Goal: Transaction & Acquisition: Purchase product/service

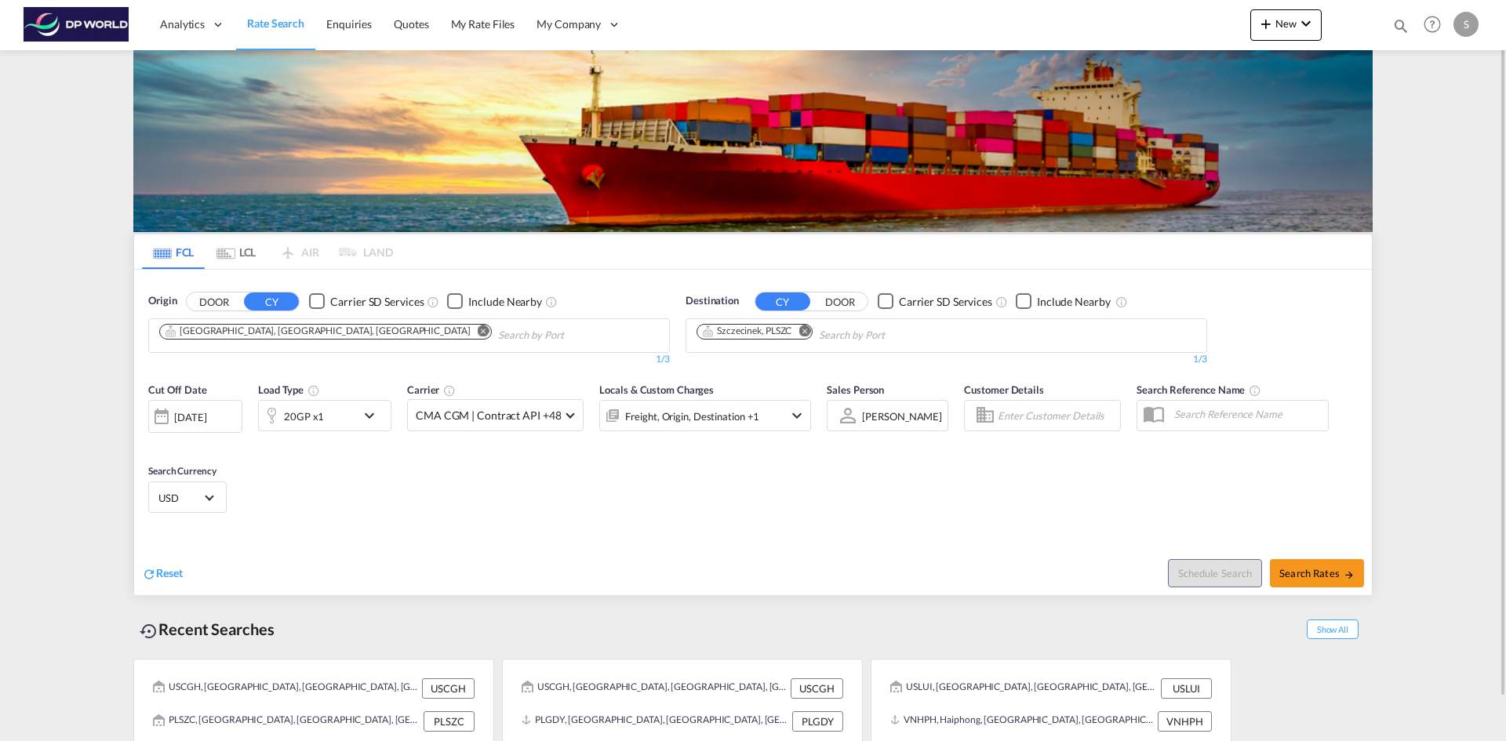
click at [478, 333] on md-icon "Remove" at bounding box center [484, 331] width 12 height 12
click at [310, 333] on md-chips-wrap "Chips container with autocompletion. Enter the text area, type text to search, …" at bounding box center [236, 333] width 158 height 29
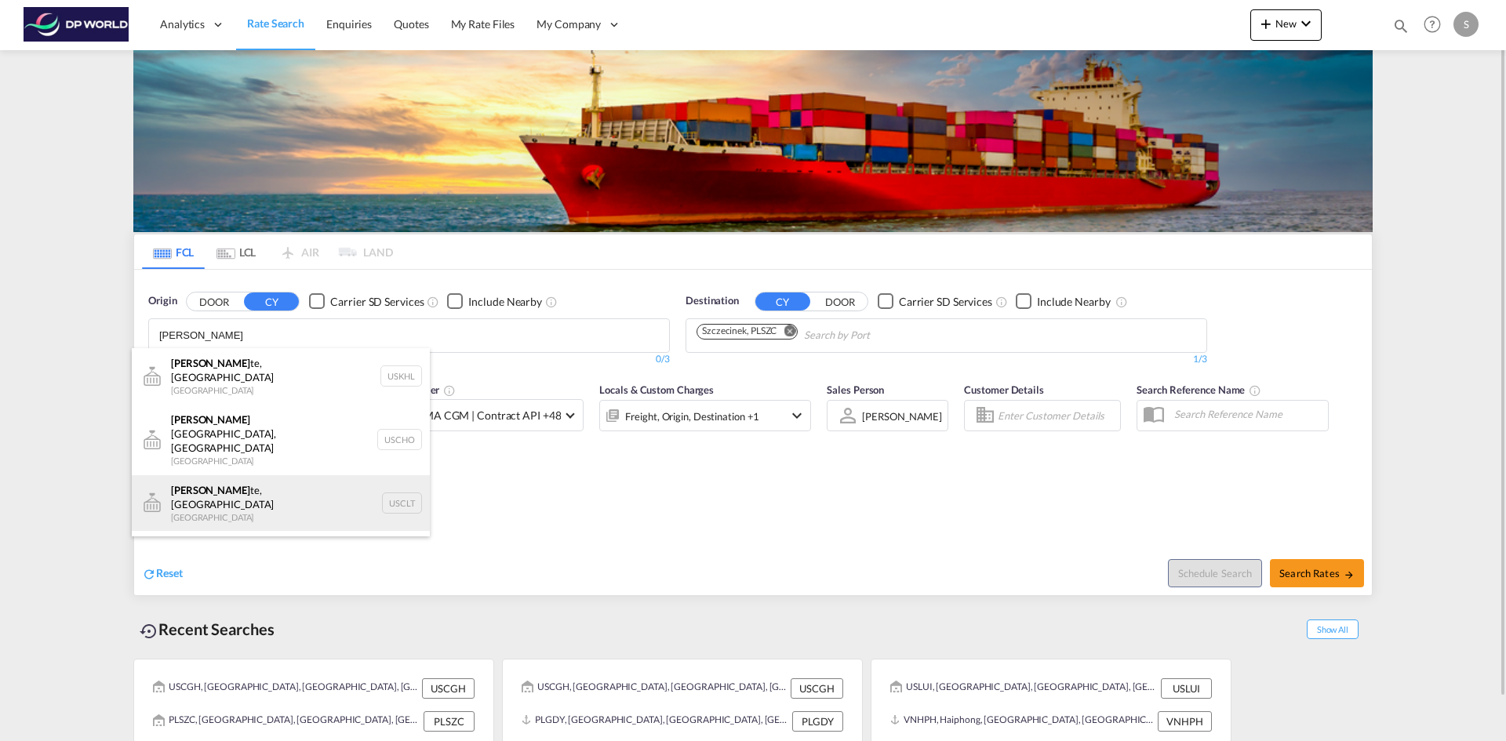
type input "[PERSON_NAME]"
click at [304, 475] on div "[PERSON_NAME], [GEOGRAPHIC_DATA] [GEOGRAPHIC_DATA] USCLT" at bounding box center [281, 503] width 298 height 56
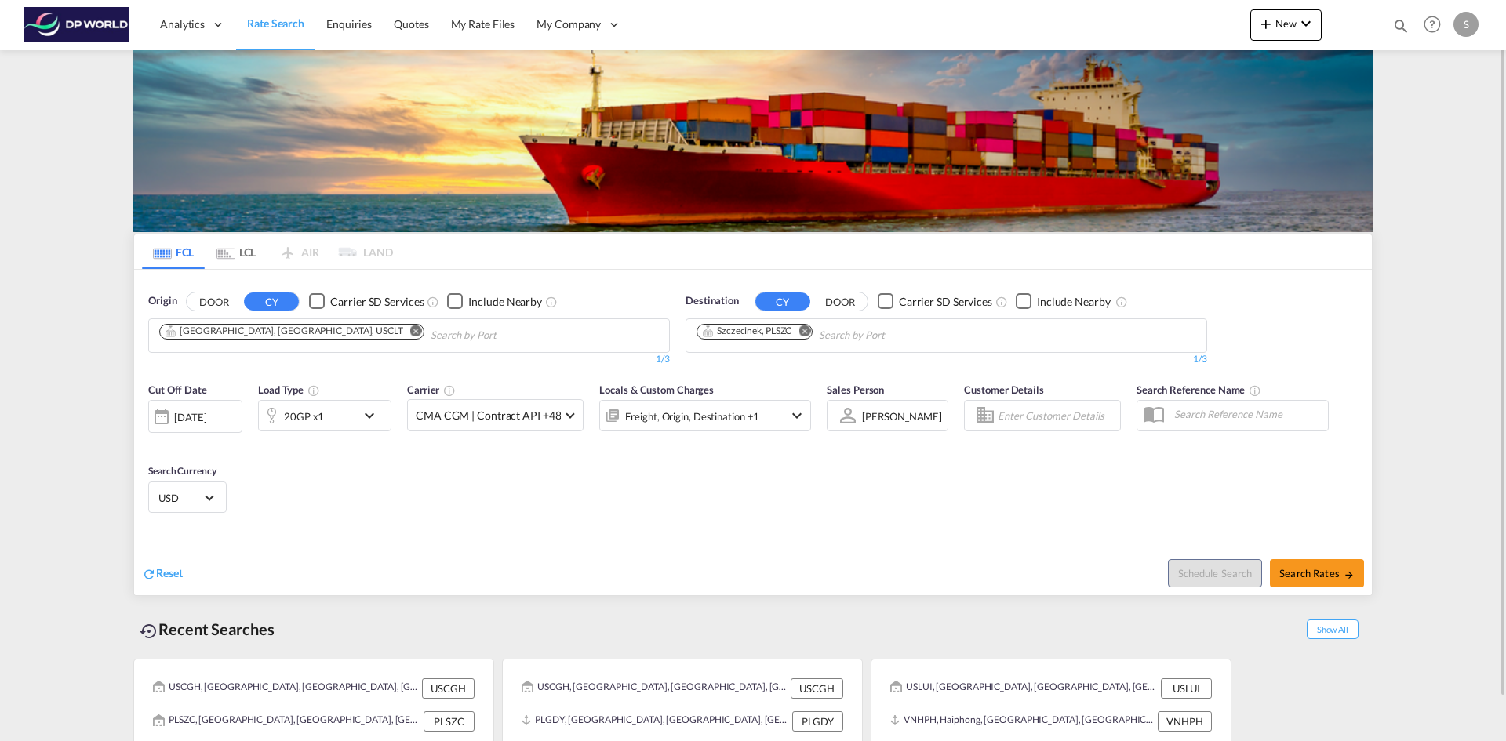
click at [805, 332] on md-icon "Remove" at bounding box center [804, 331] width 12 height 12
click at [805, 332] on input "Chips input." at bounding box center [770, 335] width 149 height 25
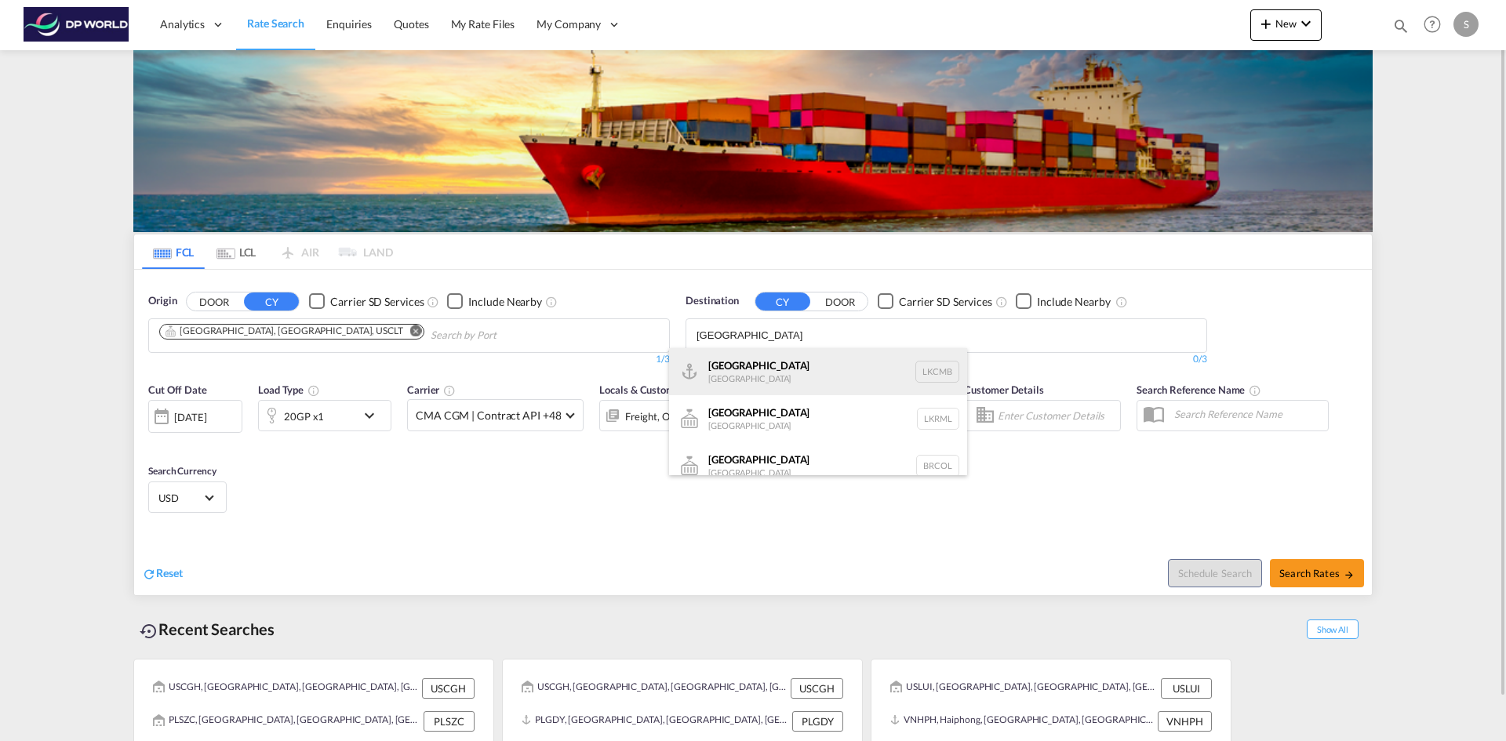
type input "[GEOGRAPHIC_DATA]"
click at [803, 365] on div "Colombo [GEOGRAPHIC_DATA] LKCMB" at bounding box center [818, 371] width 298 height 47
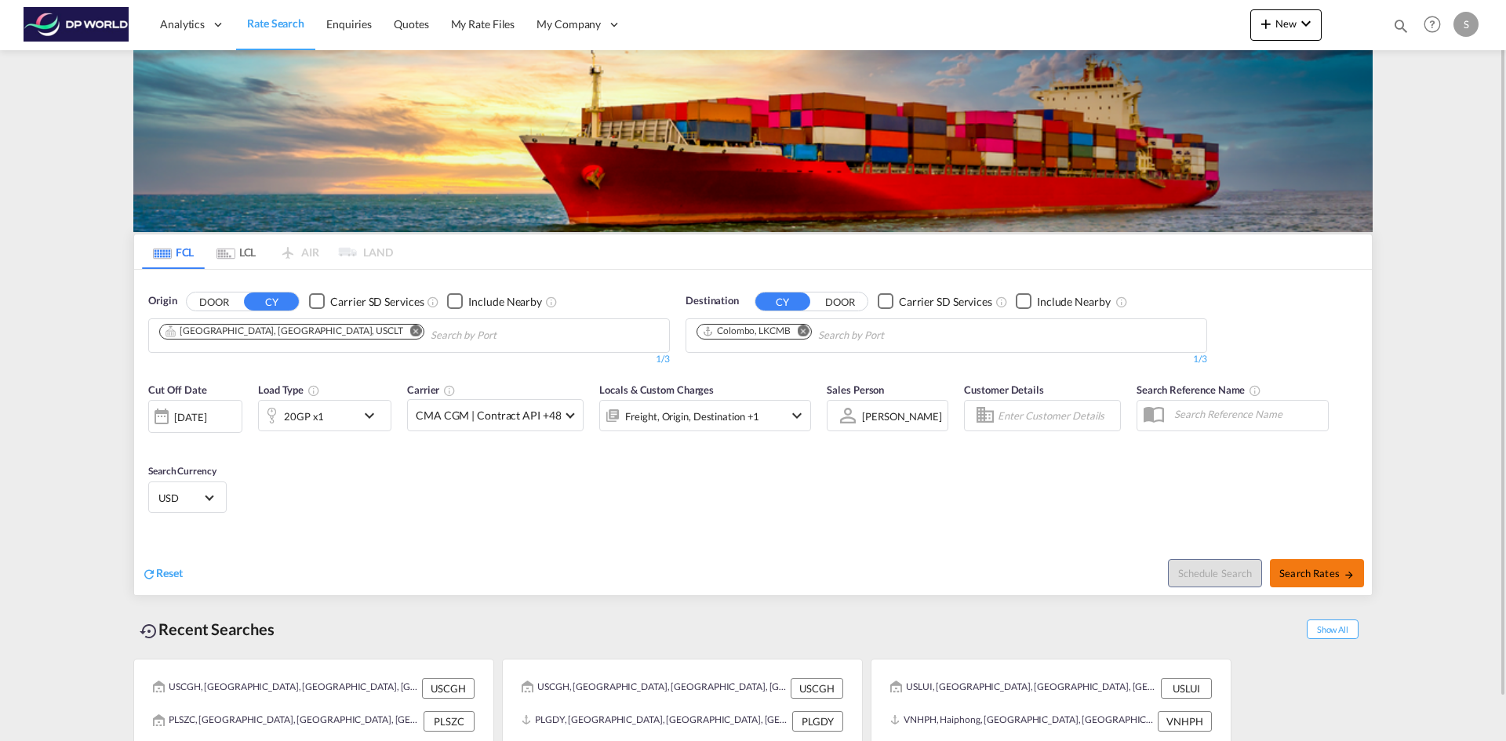
click at [1297, 572] on span "Search Rates" at bounding box center [1316, 573] width 75 height 13
type input "USCLT to LKCMB / [DATE]"
